Goal: Information Seeking & Learning: Learn about a topic

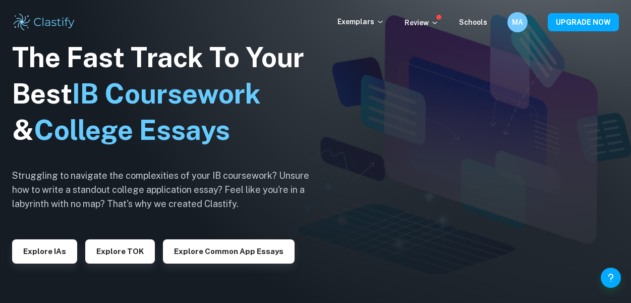
click at [435, 22] on icon at bounding box center [434, 23] width 5 height 3
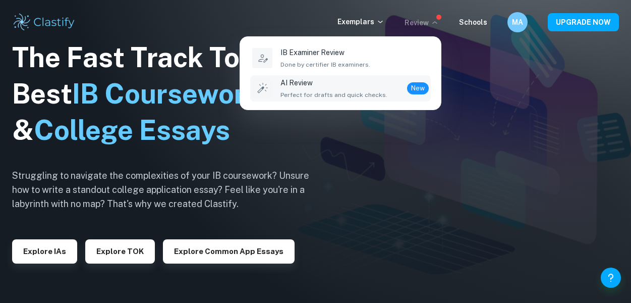
click at [342, 91] on span "Perfect for drafts and quick checks." at bounding box center [333, 94] width 107 height 9
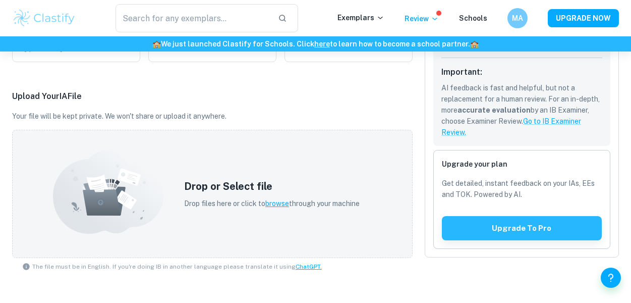
scroll to position [389, 0]
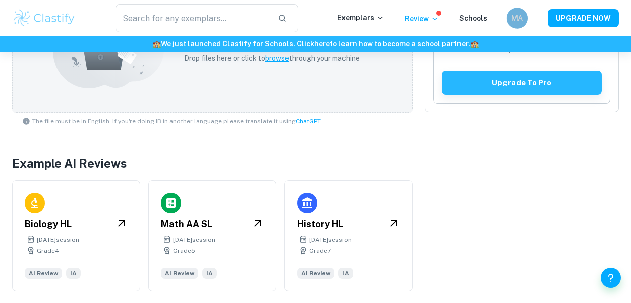
click at [522, 20] on h6 "MA" at bounding box center [517, 19] width 12 height 12
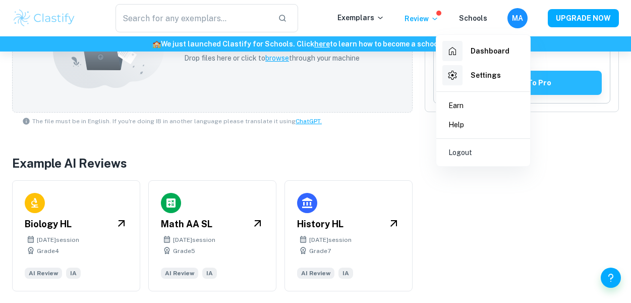
click at [542, 13] on div at bounding box center [315, 151] width 631 height 303
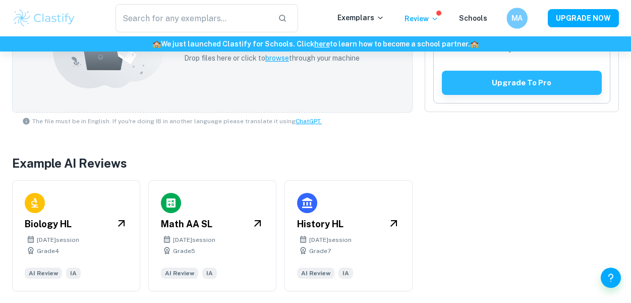
click at [518, 15] on h6 "MA" at bounding box center [517, 19] width 12 height 12
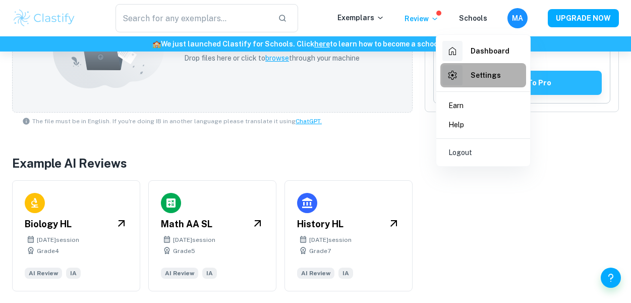
click at [494, 73] on h6 "Settings" at bounding box center [485, 75] width 30 height 11
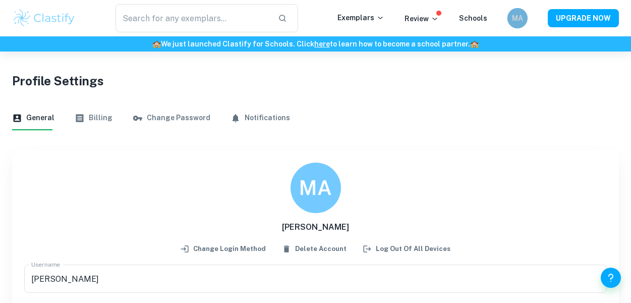
click at [519, 19] on h6 "MA" at bounding box center [517, 18] width 12 height 11
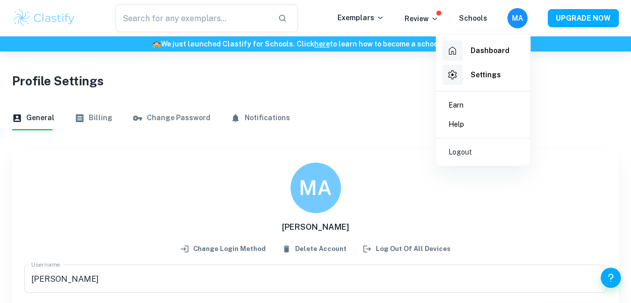
click at [501, 49] on h6 "Dashboard" at bounding box center [489, 50] width 39 height 11
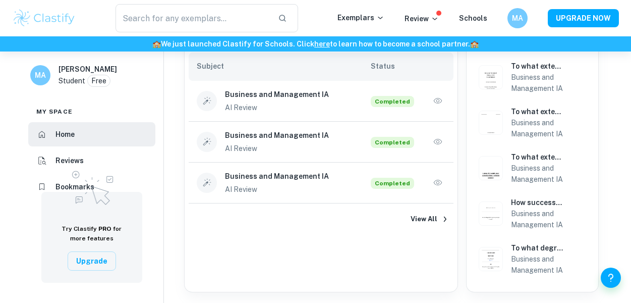
scroll to position [250, 0]
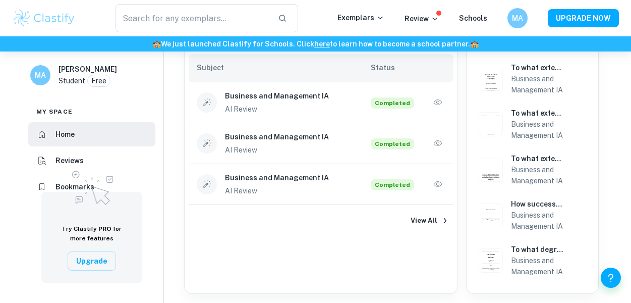
click at [437, 185] on icon "button" at bounding box center [438, 184] width 10 height 10
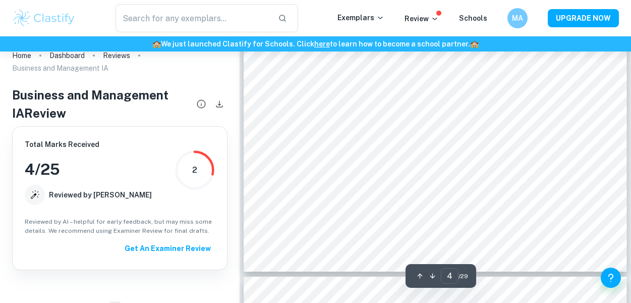
scroll to position [1957, 0]
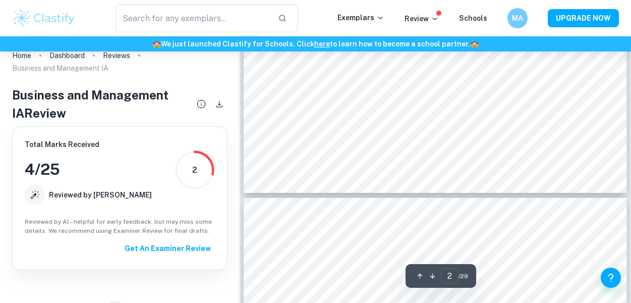
type input "1"
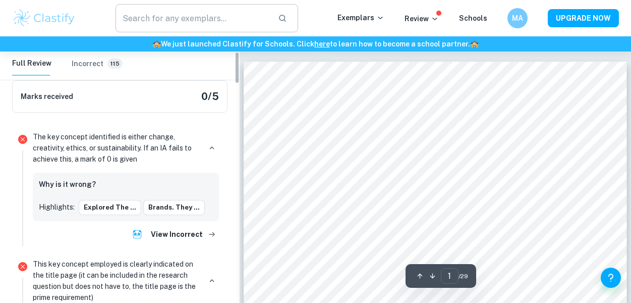
scroll to position [0, 0]
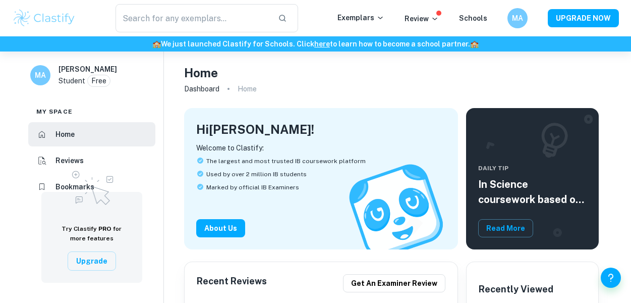
scroll to position [250, 0]
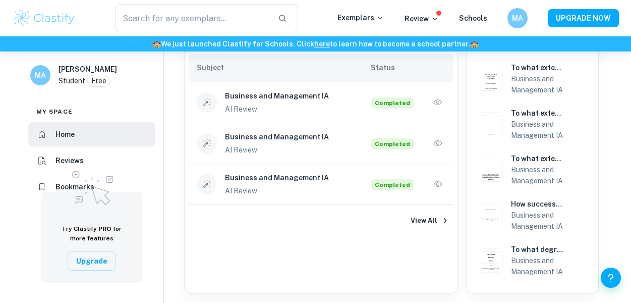
click at [438, 102] on icon "button" at bounding box center [438, 102] width 10 height 10
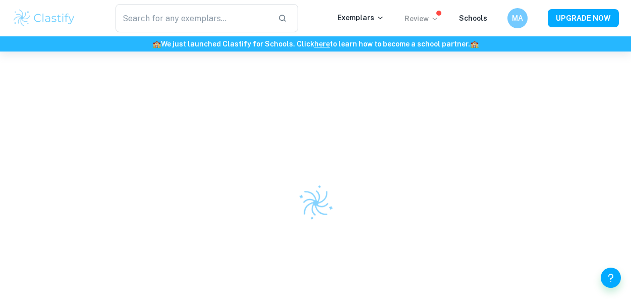
click at [434, 17] on icon at bounding box center [435, 19] width 8 height 8
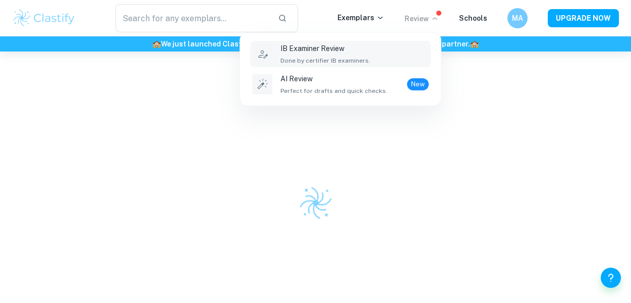
click at [342, 60] on span "Done by certifier IB examiners." at bounding box center [325, 60] width 90 height 9
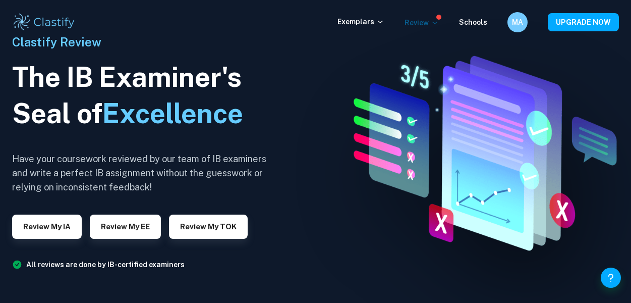
click at [437, 24] on icon at bounding box center [434, 23] width 5 height 3
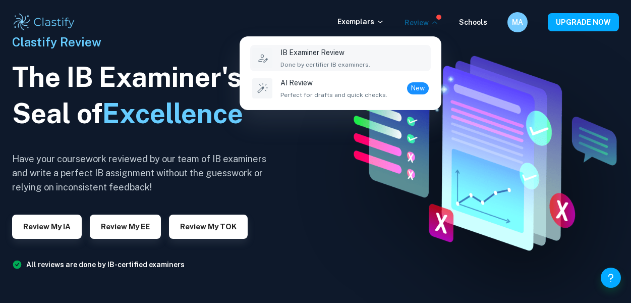
click at [484, 24] on div at bounding box center [315, 151] width 631 height 303
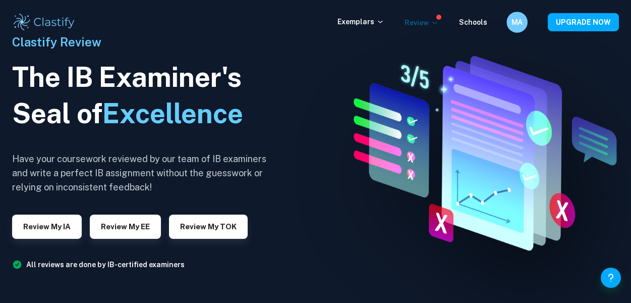
click at [517, 27] on h6 "MA" at bounding box center [517, 23] width 12 height 12
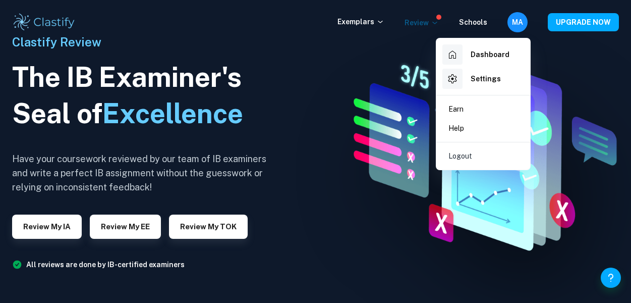
click at [499, 54] on h6 "Dashboard" at bounding box center [489, 54] width 39 height 11
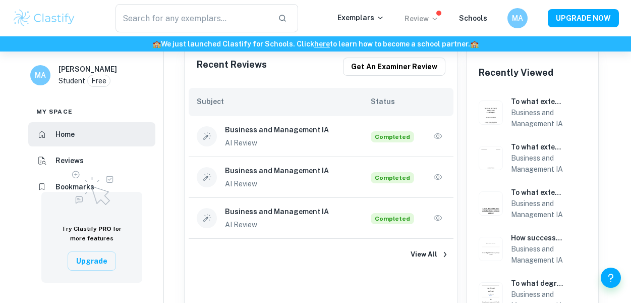
scroll to position [344, 0]
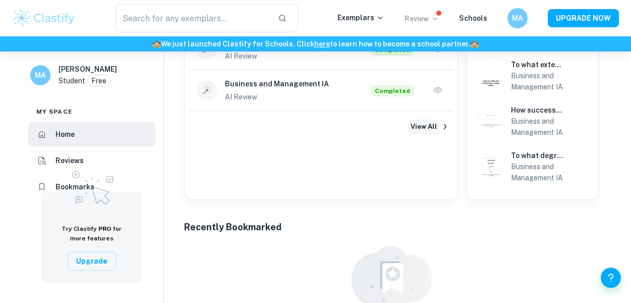
click at [425, 126] on button "View All" at bounding box center [424, 126] width 32 height 15
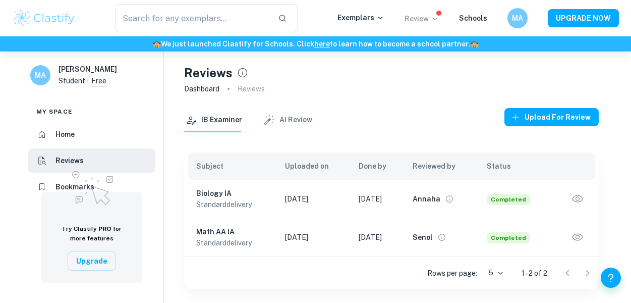
click at [578, 198] on icon "button" at bounding box center [577, 198] width 11 height 7
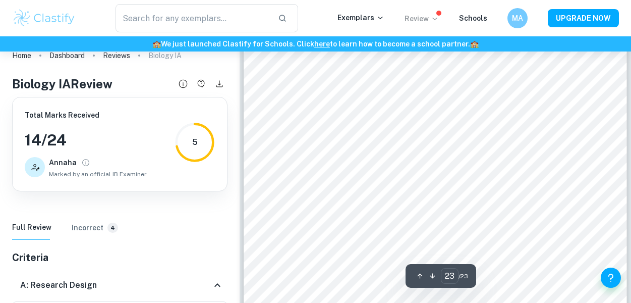
scroll to position [11977, 0]
type input "1"
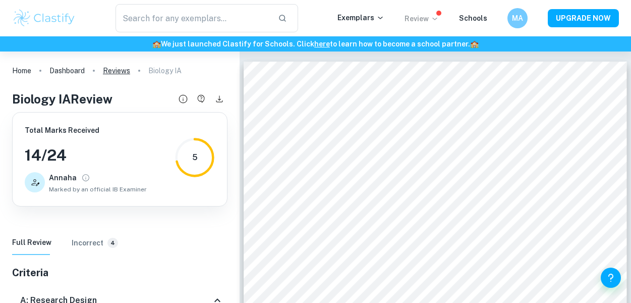
click at [114, 71] on link "Reviews" at bounding box center [116, 71] width 27 height 14
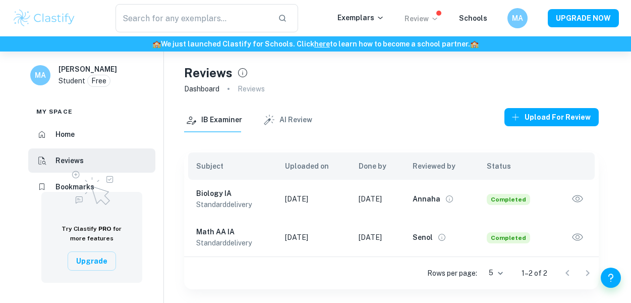
click at [297, 121] on button "AI Review" at bounding box center [287, 120] width 50 height 24
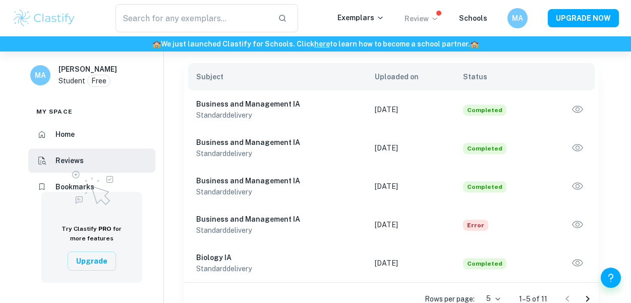
scroll to position [101, 0]
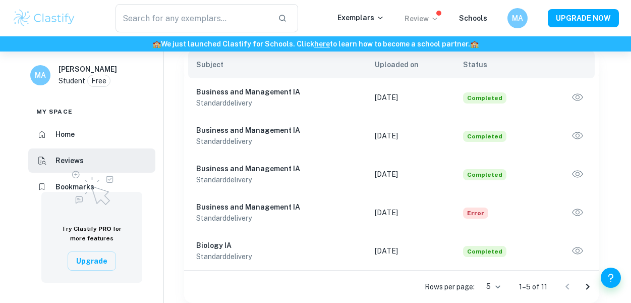
click at [576, 252] on icon "button" at bounding box center [577, 250] width 11 height 7
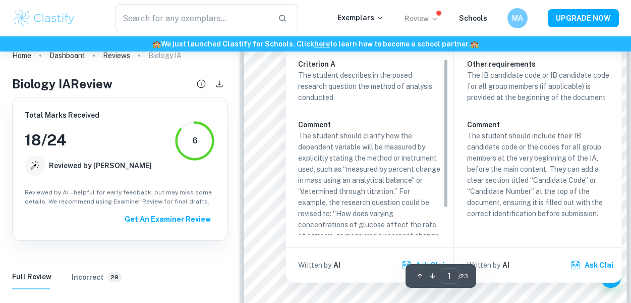
scroll to position [215, 0]
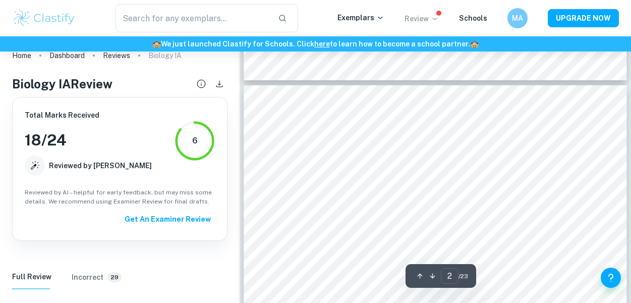
type input "1"
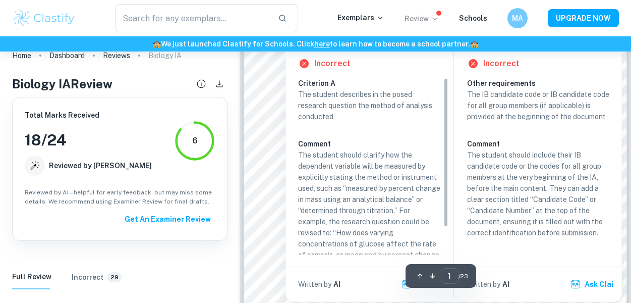
scroll to position [0, 0]
